Goal: Task Accomplishment & Management: Manage account settings

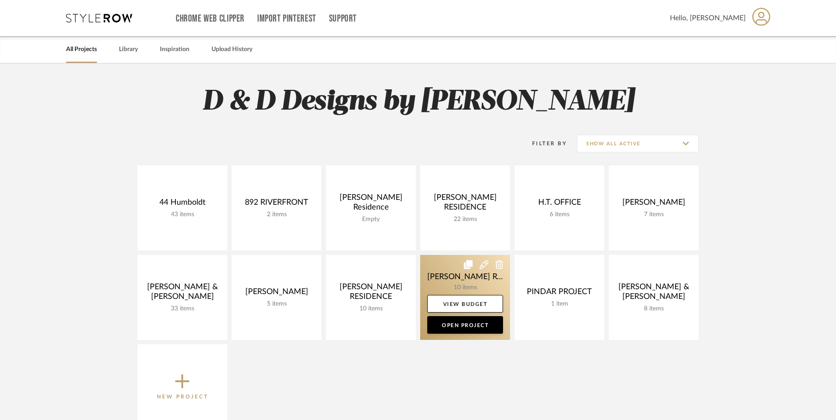
click at [474, 290] on link at bounding box center [465, 297] width 90 height 85
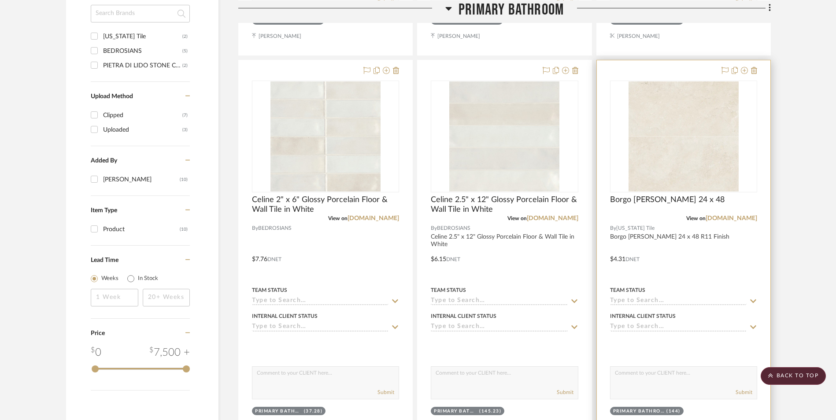
scroll to position [572, 0]
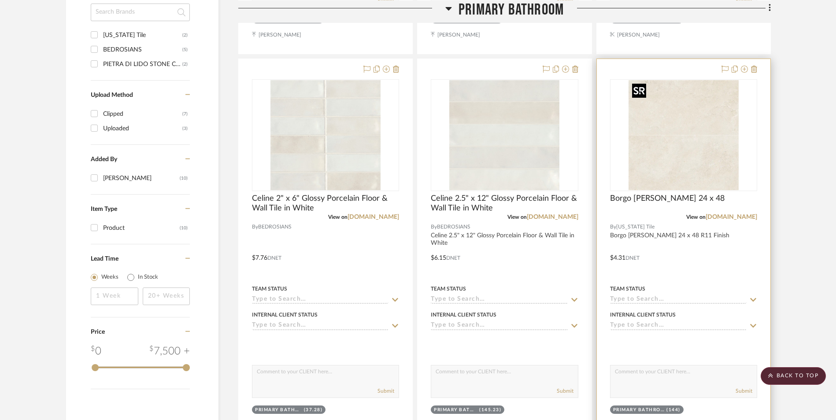
click at [721, 134] on img "0" at bounding box center [683, 135] width 110 height 110
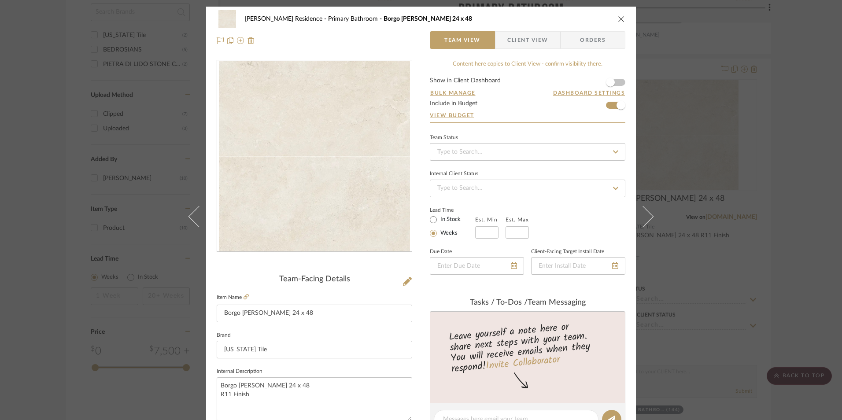
click at [789, 129] on div "[PERSON_NAME] Residence Primary Bathroom [GEOGRAPHIC_DATA][PERSON_NAME] 24 x 48…" at bounding box center [421, 210] width 842 height 420
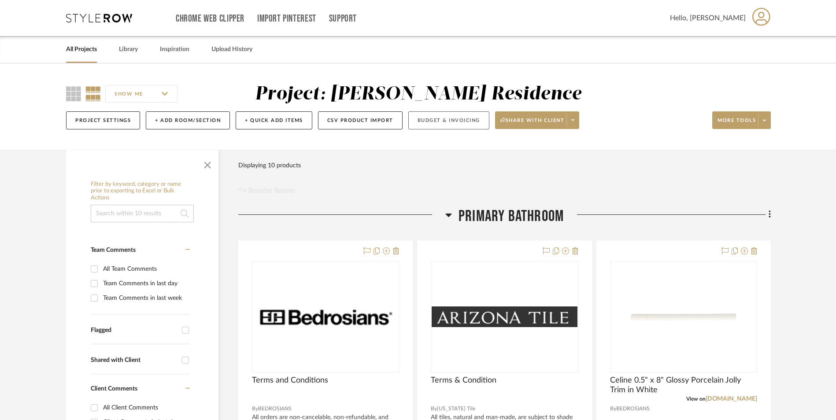
click at [439, 119] on button "Budget & Invoicing" at bounding box center [448, 120] width 81 height 18
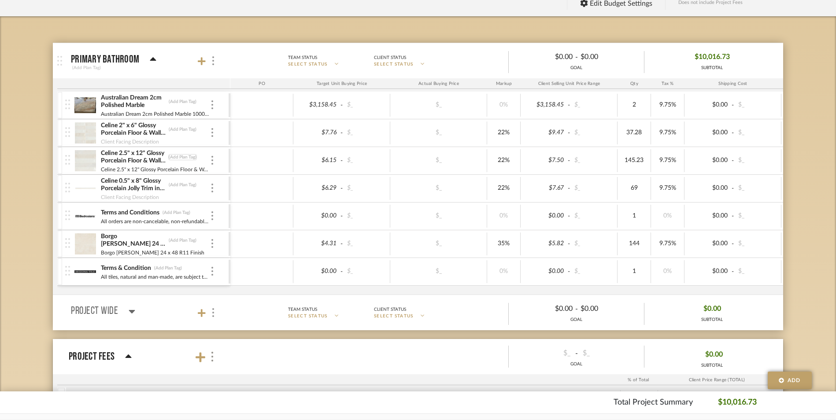
scroll to position [132, 0]
